Goal: Transaction & Acquisition: Obtain resource

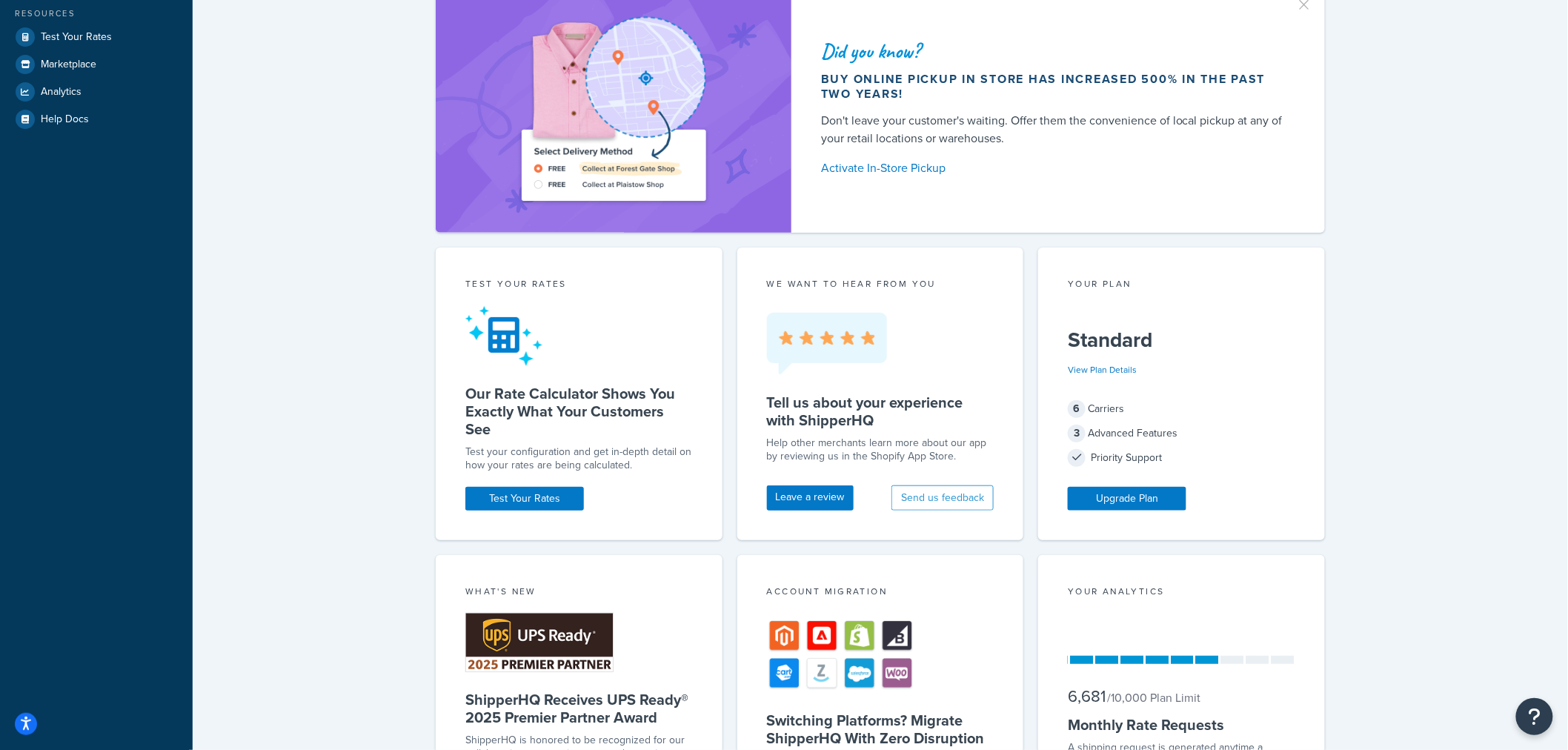
scroll to position [411, 0]
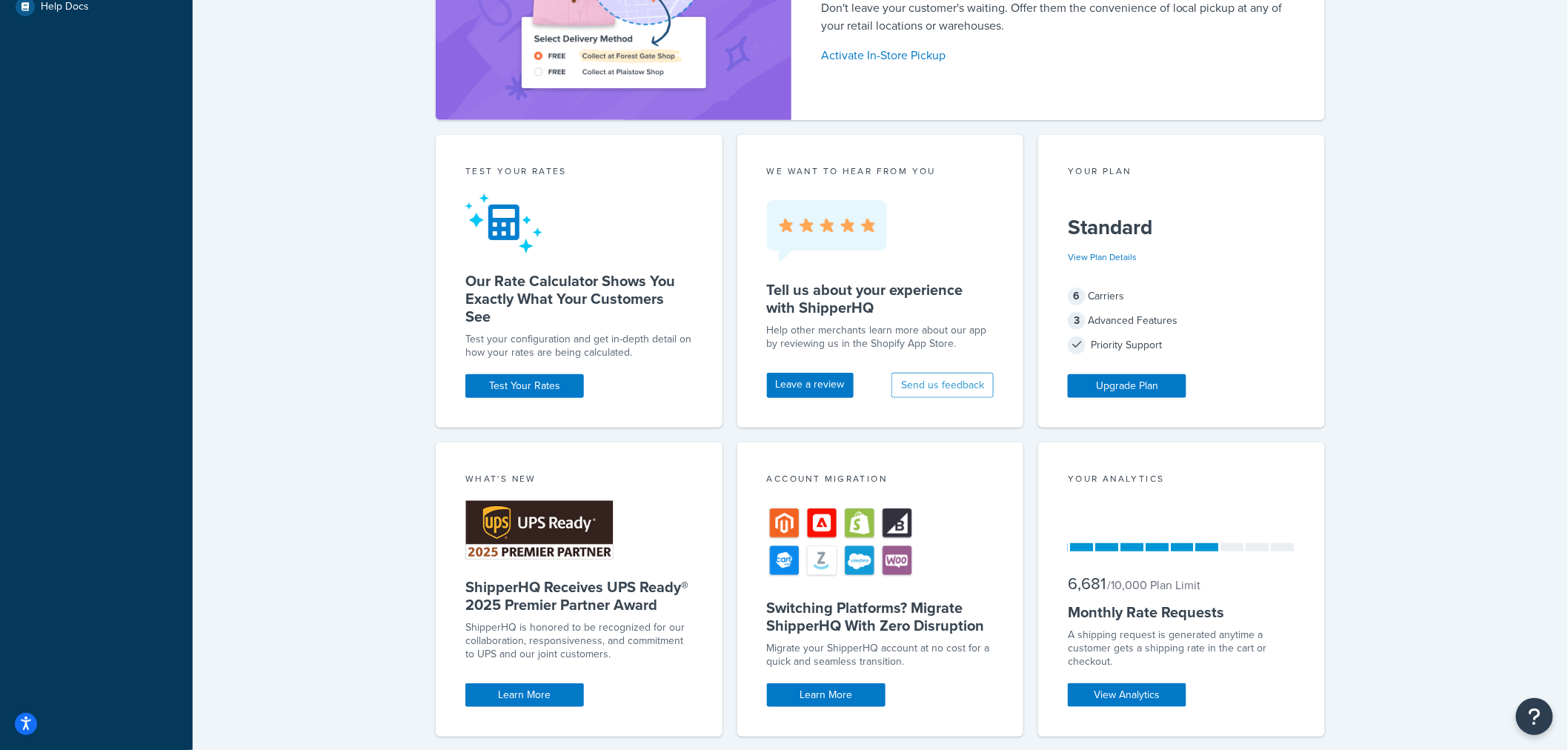
click at [1098, 265] on div "View Plan Details" at bounding box center [1103, 257] width 69 height 21
click at [1098, 261] on link "View Plan Details" at bounding box center [1103, 257] width 69 height 13
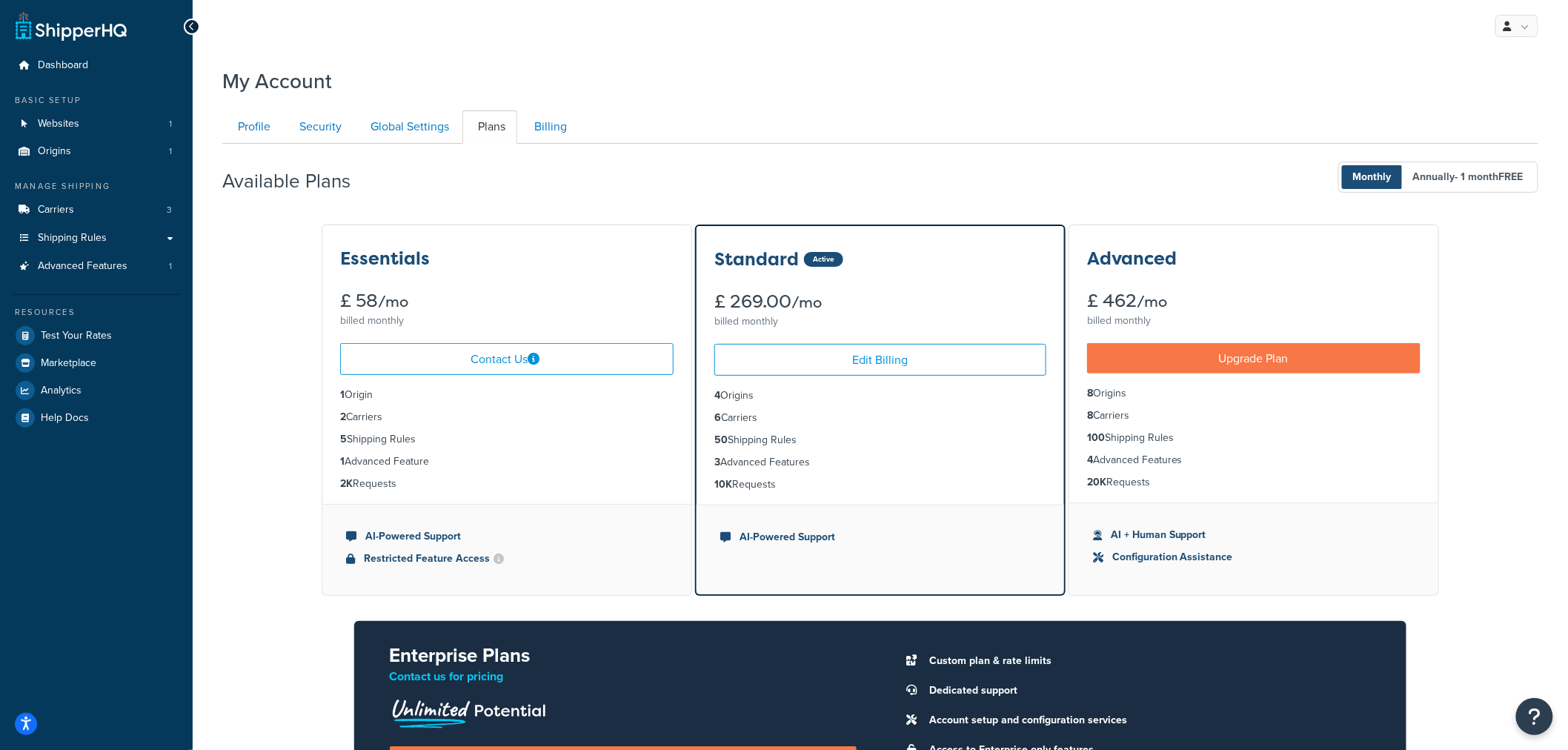
click at [296, 573] on div "Essentials £ 58 /mo billed monthly Contact Us 1 Origin 2 Carriers 5 Shipping Ru…" at bounding box center [880, 544] width 1316 height 642
click at [439, 106] on div "Profile Security Global Settings Plans Billing Your Profile contains contact in…" at bounding box center [880, 483] width 1316 height 761
click at [439, 134] on link "Global Settings" at bounding box center [407, 127] width 106 height 34
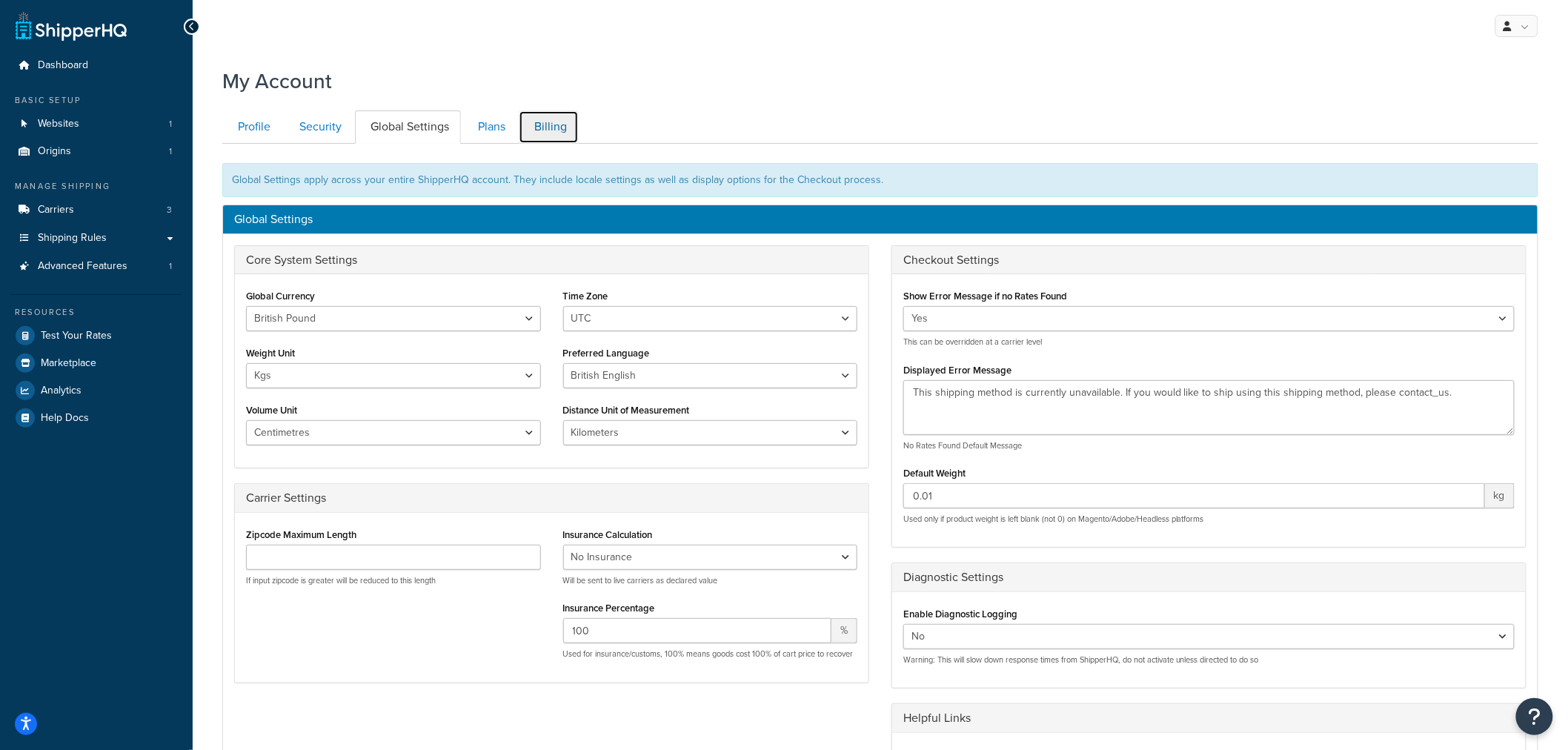
click at [557, 110] on link "Billing" at bounding box center [548, 127] width 60 height 34
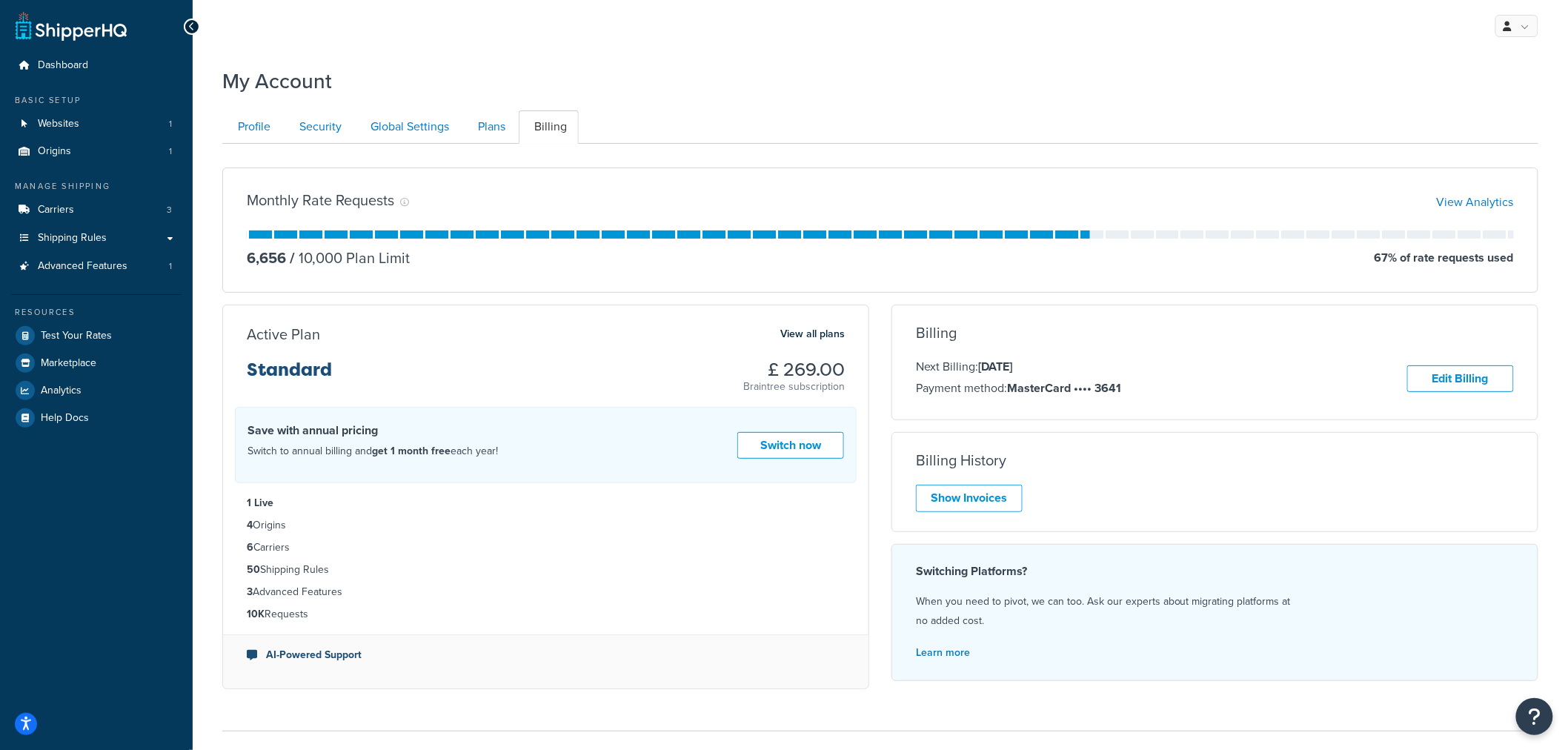
scroll to position [107, 0]
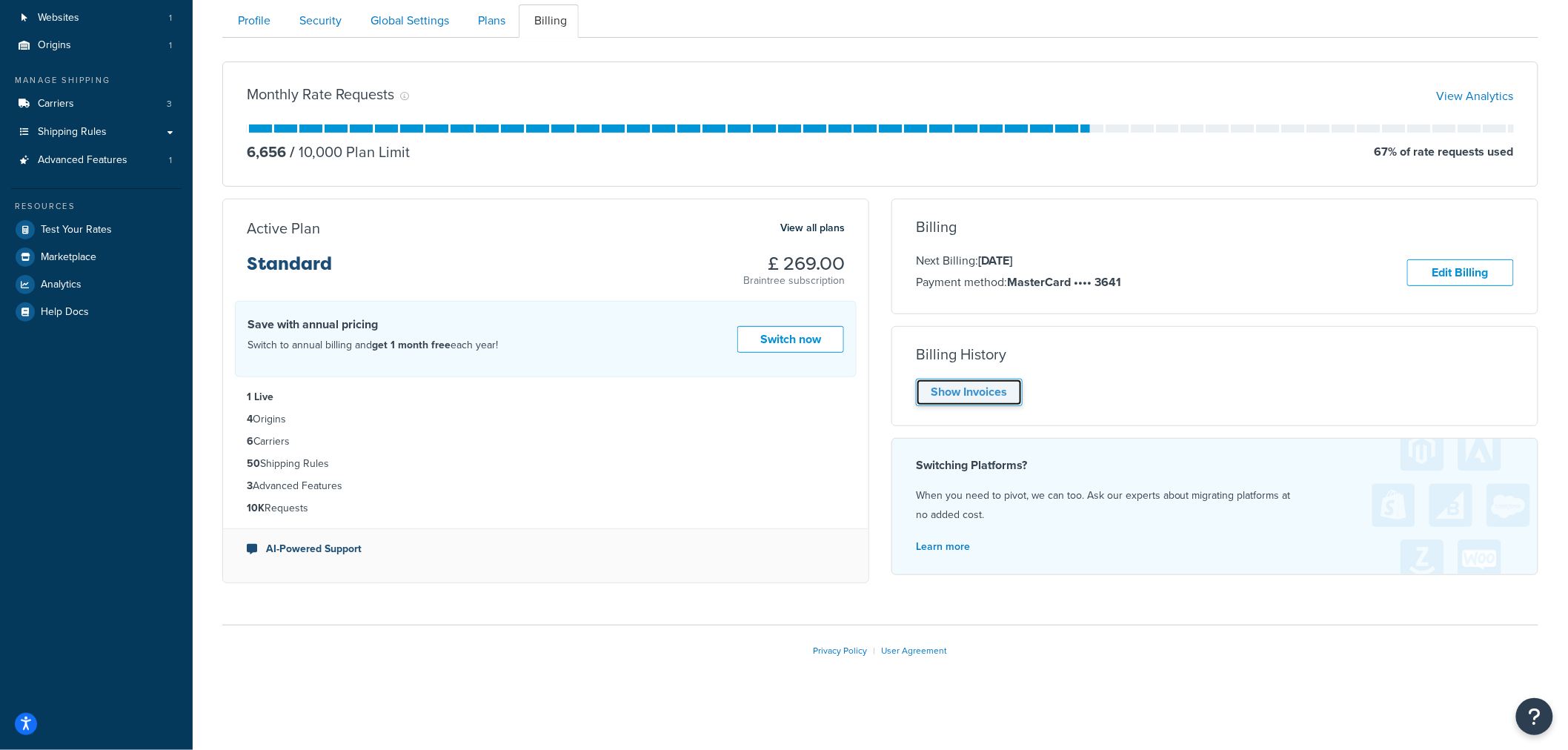
click at [965, 390] on link "Show Invoices" at bounding box center [969, 392] width 107 height 28
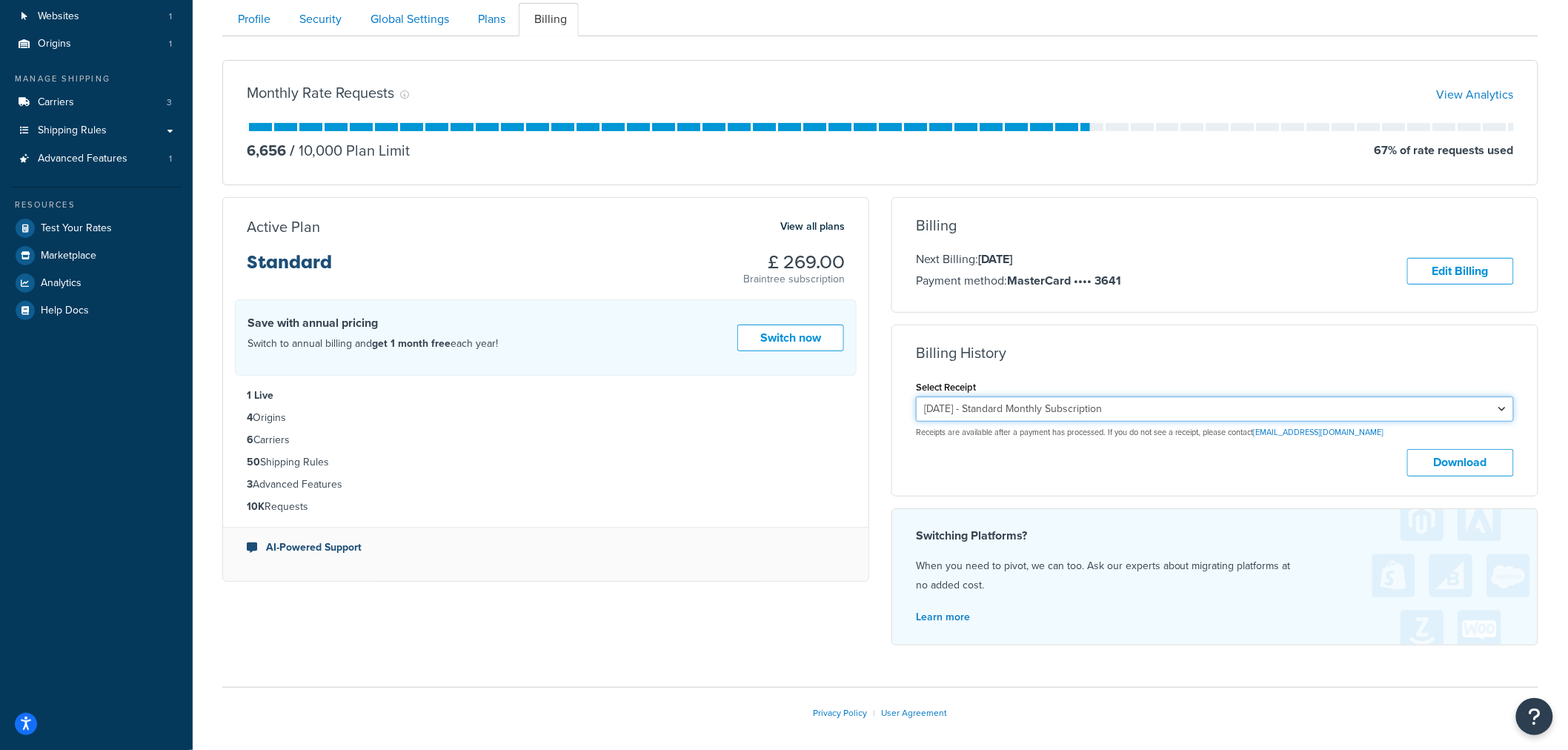
click at [1091, 409] on select "September 12, 2025 - Standard Monthly Subscription September 12, 2025 - Starter…" at bounding box center [1215, 408] width 599 height 25
click at [1091, 408] on select "September 12, 2025 - Standard Monthly Subscription September 12, 2025 - Starter…" at bounding box center [1215, 408] width 599 height 25
click at [916, 397] on select "September 12, 2025 - Standard Monthly Subscription September 12, 2025 - Starter…" at bounding box center [1215, 408] width 599 height 25
click at [1110, 409] on select "September 12, 2025 - Standard Monthly Subscription September 12, 2025 - Starter…" at bounding box center [1215, 408] width 599 height 25
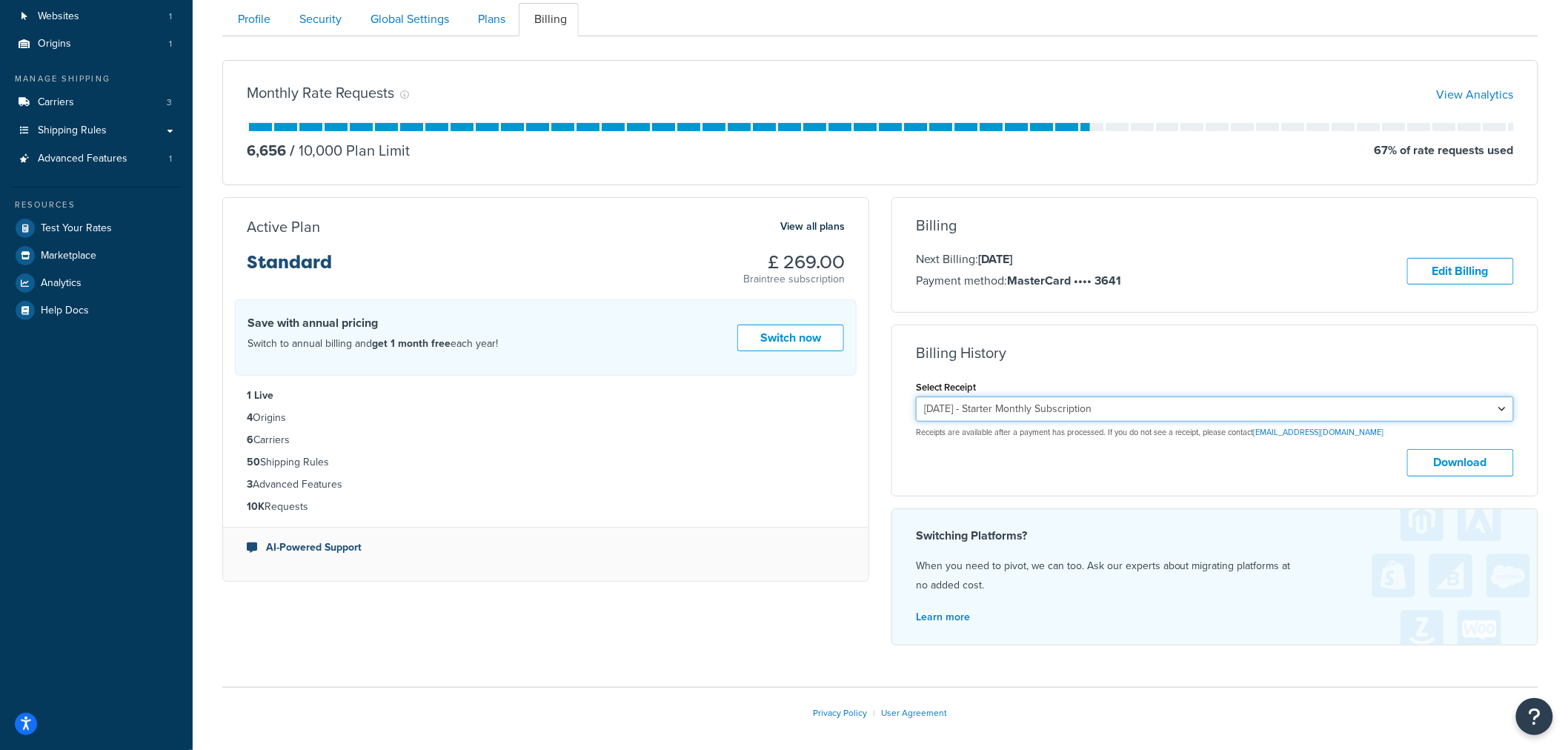
click at [916, 397] on select "September 12, 2025 - Standard Monthly Subscription September 12, 2025 - Starter…" at bounding box center [1215, 408] width 599 height 25
click at [1436, 464] on button "Download" at bounding box center [1461, 463] width 107 height 28
click at [1367, 410] on select "September 12, 2025 - Standard Monthly Subscription September 12, 2025 - Starter…" at bounding box center [1215, 408] width 599 height 25
select select "ecr9askj"
click at [916, 397] on select "September 12, 2025 - Standard Monthly Subscription September 12, 2025 - Starter…" at bounding box center [1215, 408] width 599 height 25
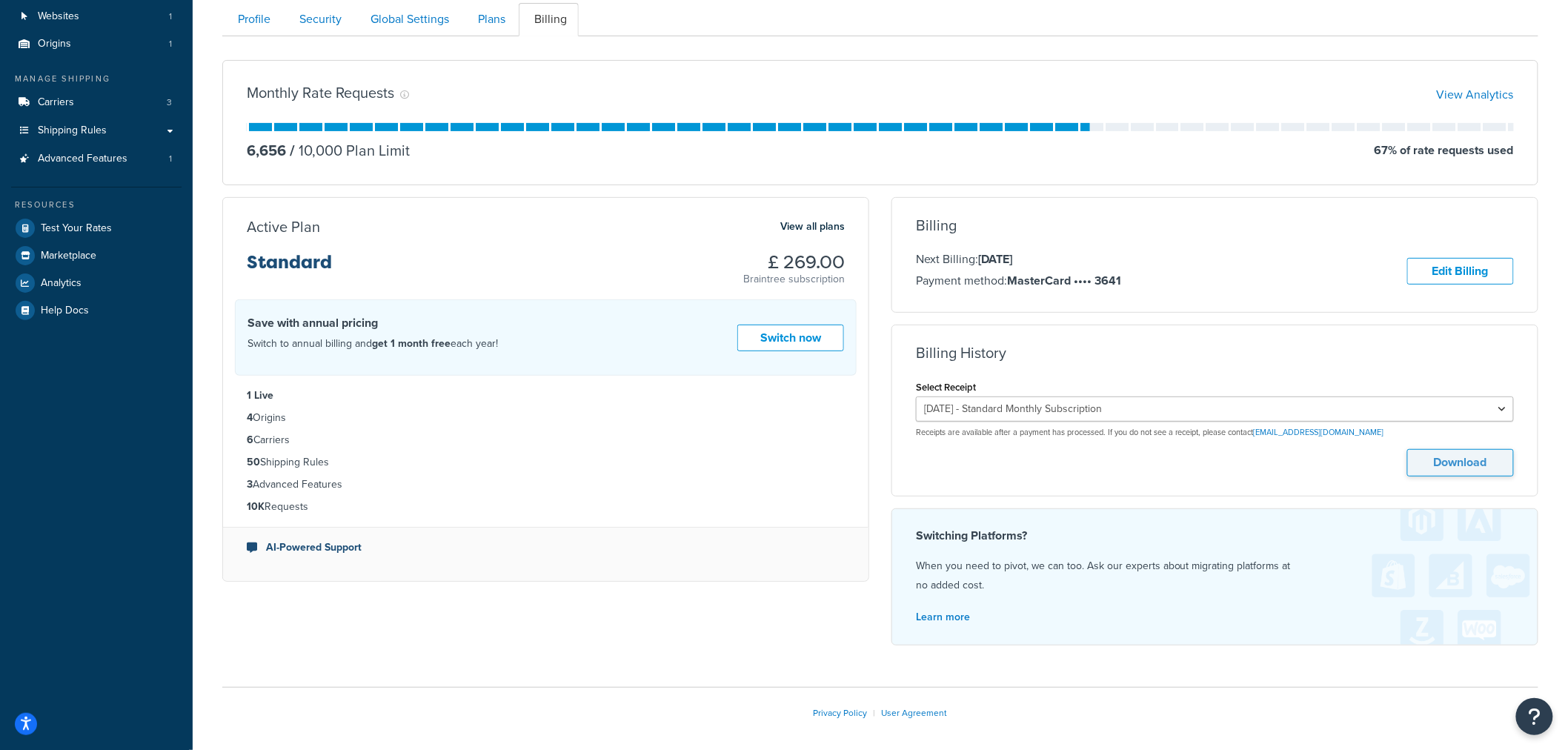
drag, startPoint x: 1261, startPoint y: 468, endPoint x: 1446, endPoint y: 463, distance: 185.1
click at [1263, 468] on div "Download" at bounding box center [1215, 463] width 599 height 28
click at [1462, 466] on button "Download" at bounding box center [1461, 463] width 107 height 28
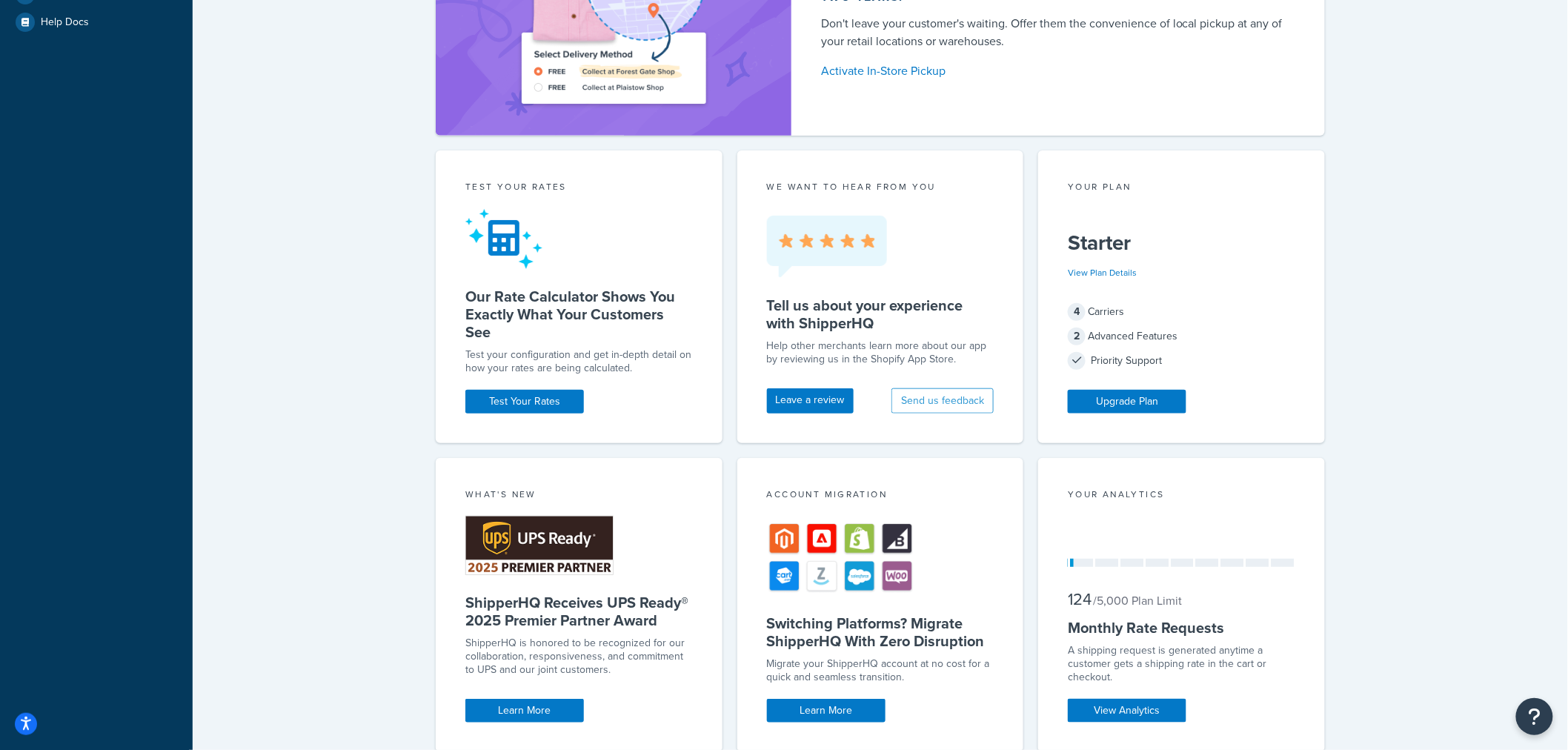
scroll to position [493, 0]
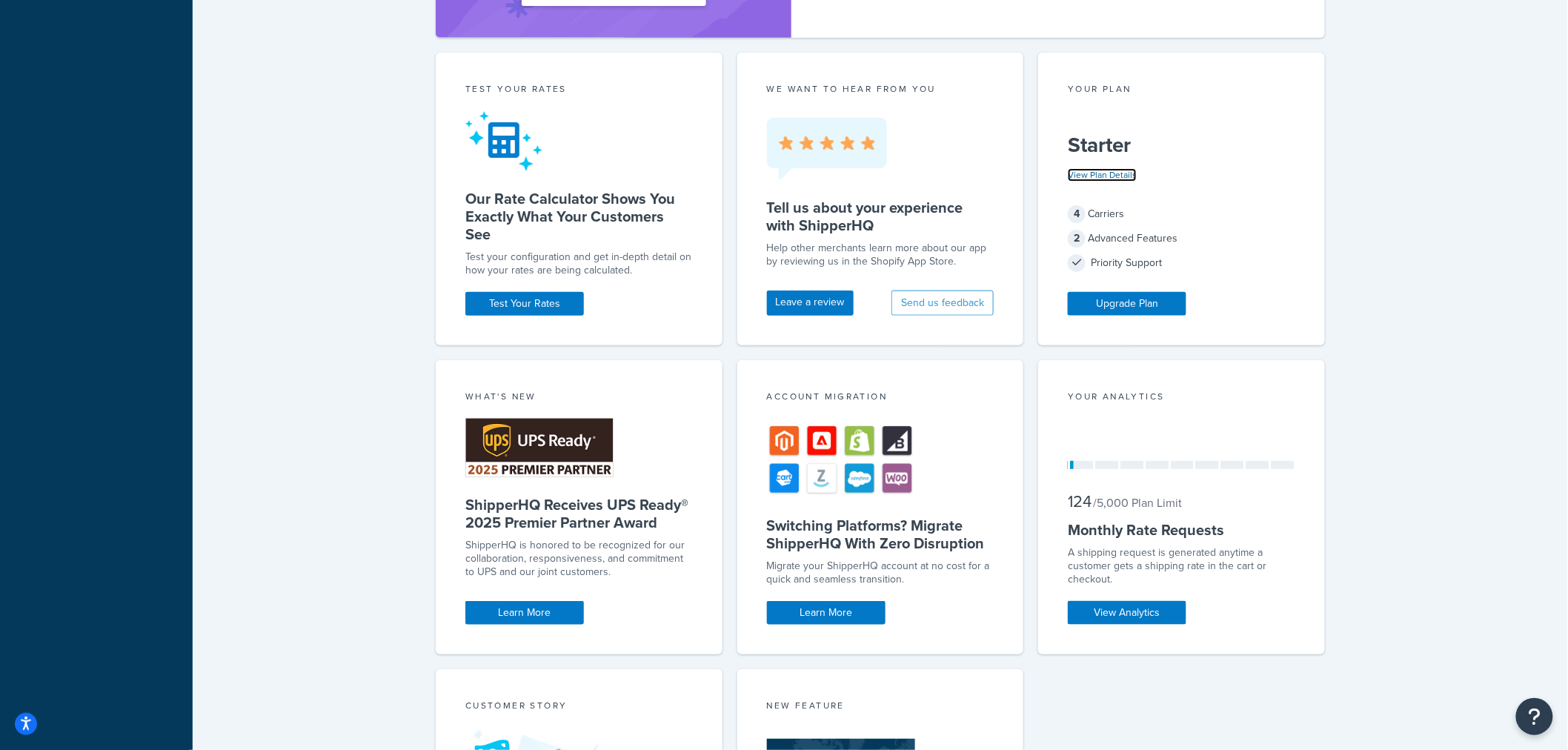
click at [1108, 174] on link "View Plan Details" at bounding box center [1103, 174] width 69 height 13
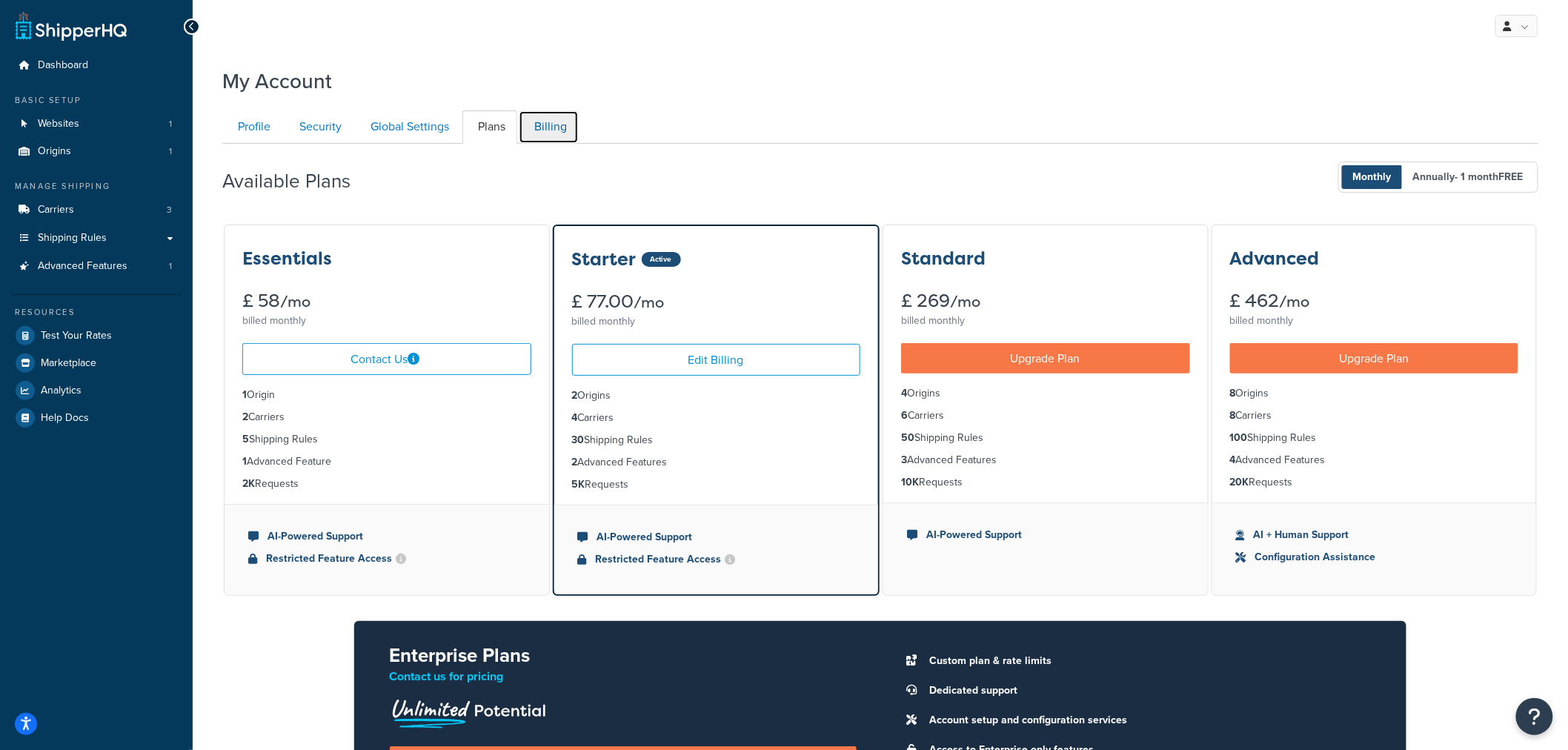
click at [558, 122] on link "Billing" at bounding box center [548, 127] width 60 height 34
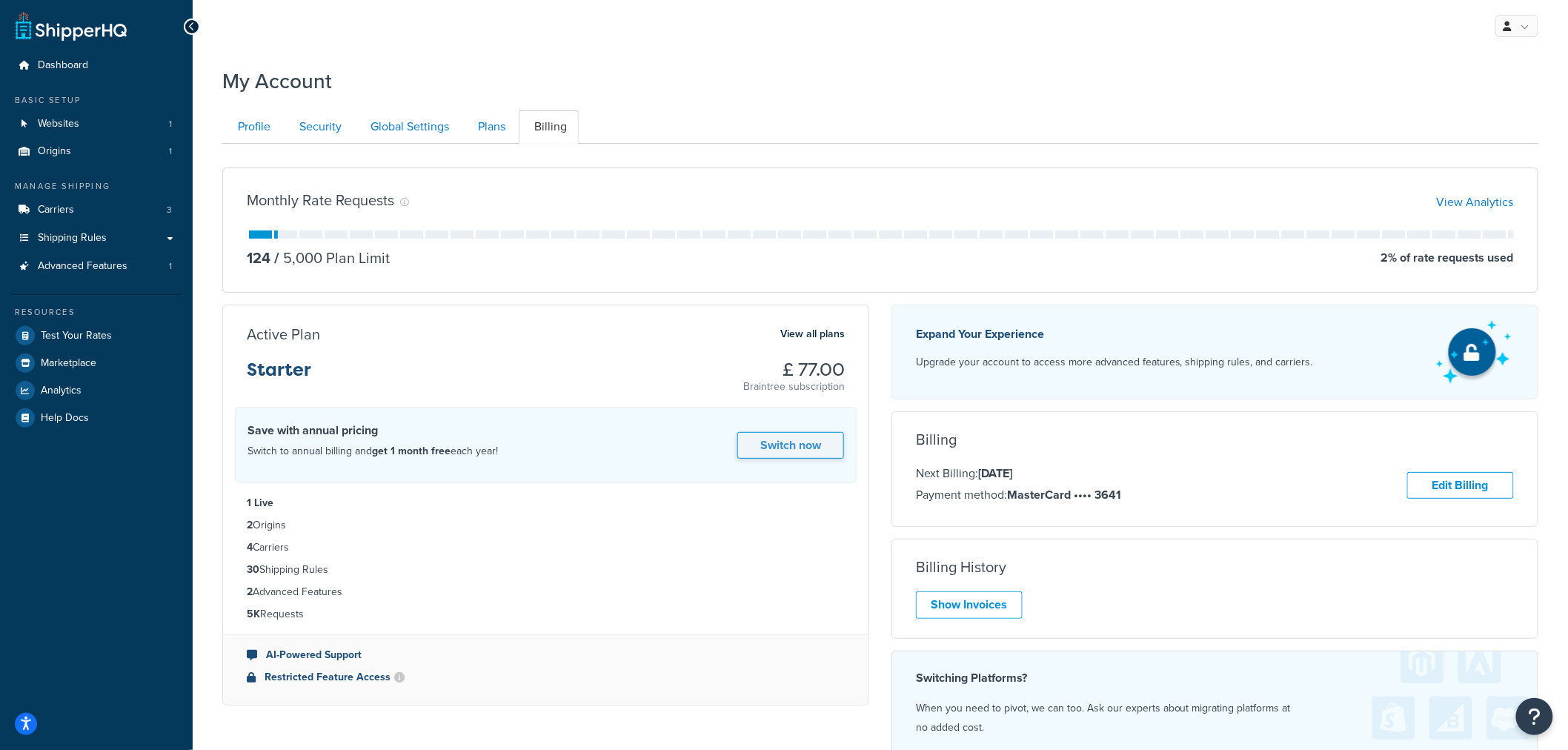
scroll to position [144, 0]
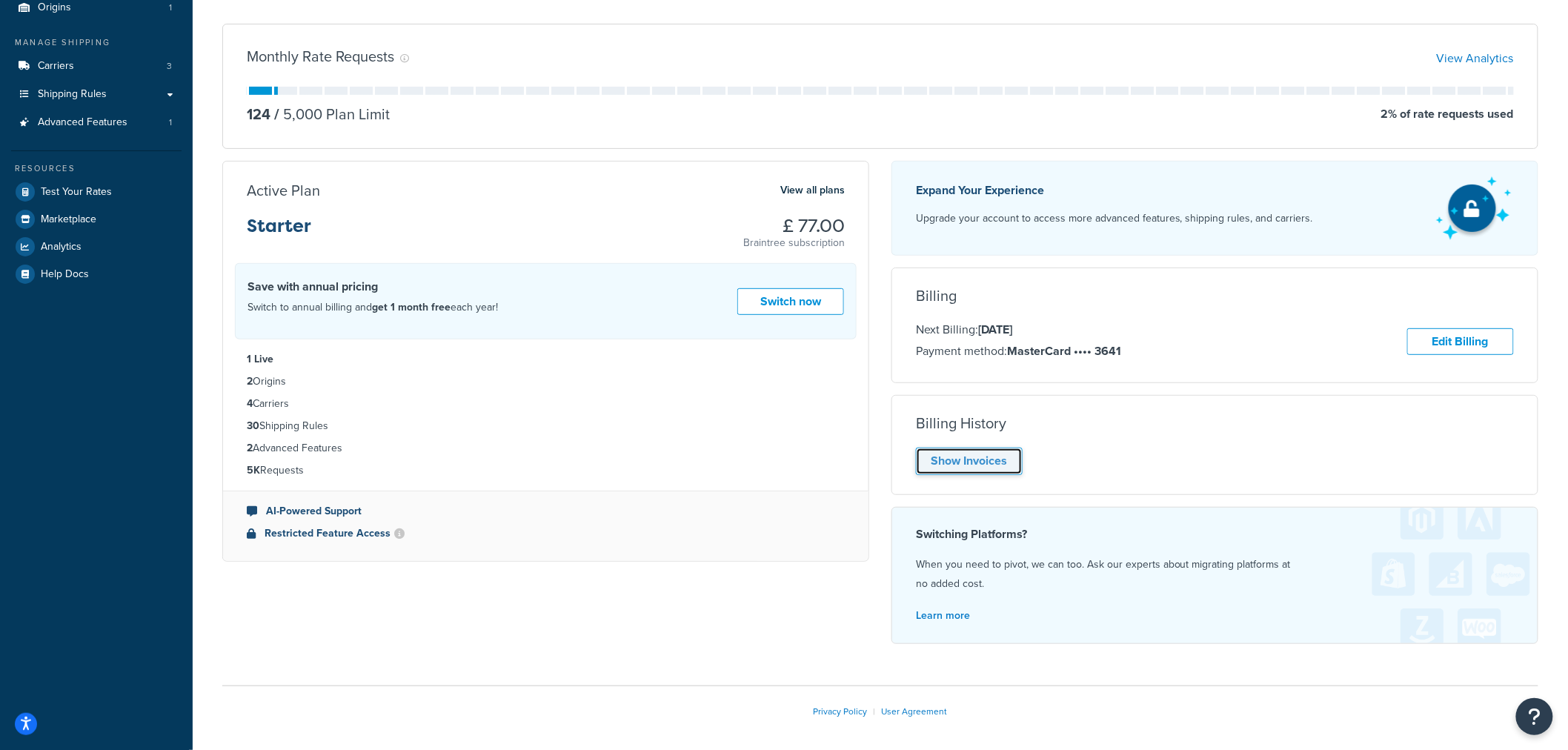
click at [971, 471] on link "Show Invoices" at bounding box center [969, 462] width 107 height 28
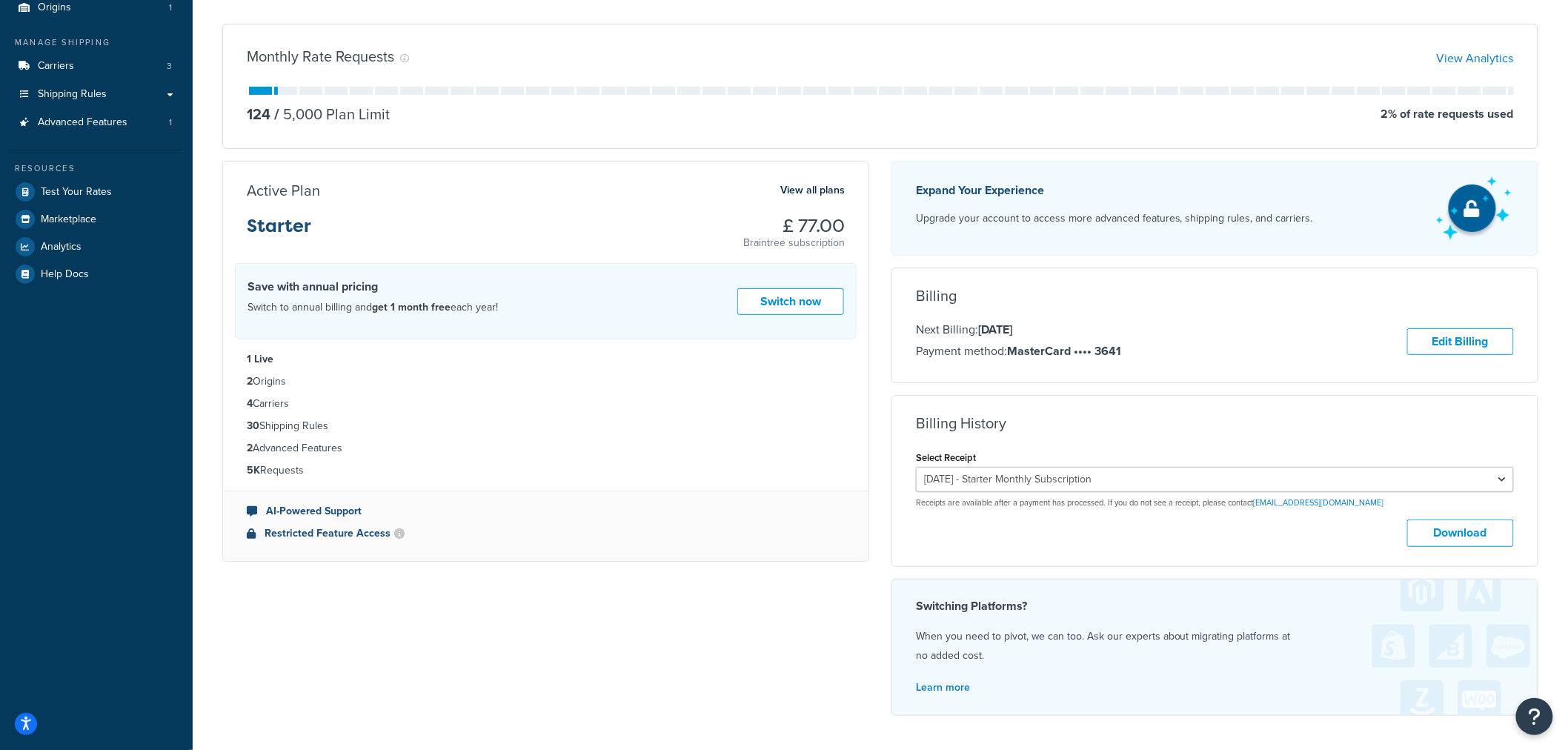
click at [1299, 495] on div "September 12, 2025 - Starter Monthly Subscription Receipts are available after …" at bounding box center [1215, 487] width 599 height 42
click at [1294, 486] on select "September 12, 2025 - Starter Monthly Subscription" at bounding box center [1215, 479] width 599 height 25
drag, startPoint x: 1294, startPoint y: 486, endPoint x: 1322, endPoint y: 506, distance: 34.4
click at [1294, 486] on select "September 12, 2025 - Starter Monthly Subscription" at bounding box center [1215, 479] width 599 height 25
click at [1385, 538] on div "Download" at bounding box center [1215, 533] width 599 height 28
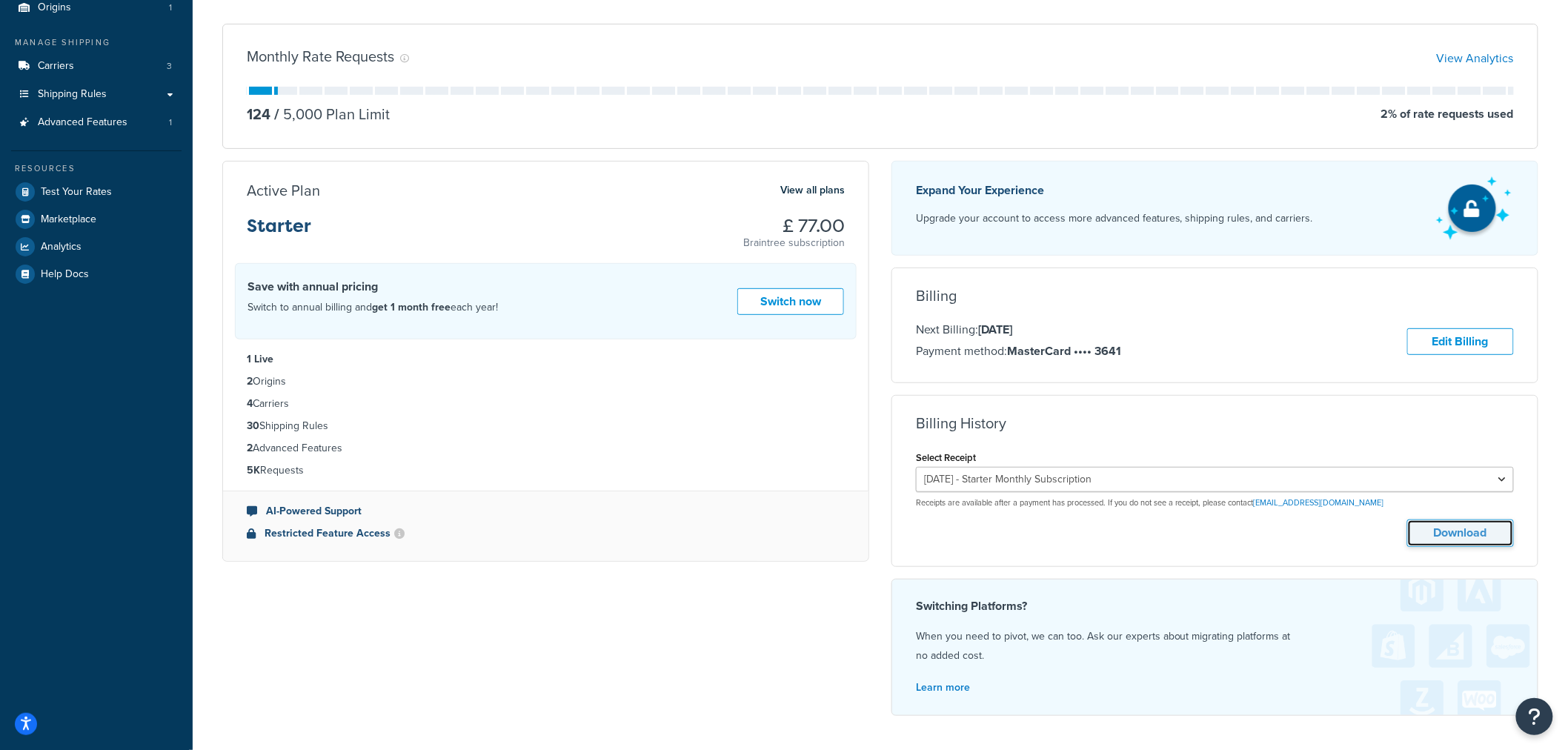
click at [1431, 537] on button "Download" at bounding box center [1461, 533] width 107 height 28
click at [166, 450] on div "Dashboard Basic Setup Websites 1 Origins 1 Manage Shipping Carriers 3 Shipping …" at bounding box center [96, 370] width 192 height 1026
